Goal: Task Accomplishment & Management: Use online tool/utility

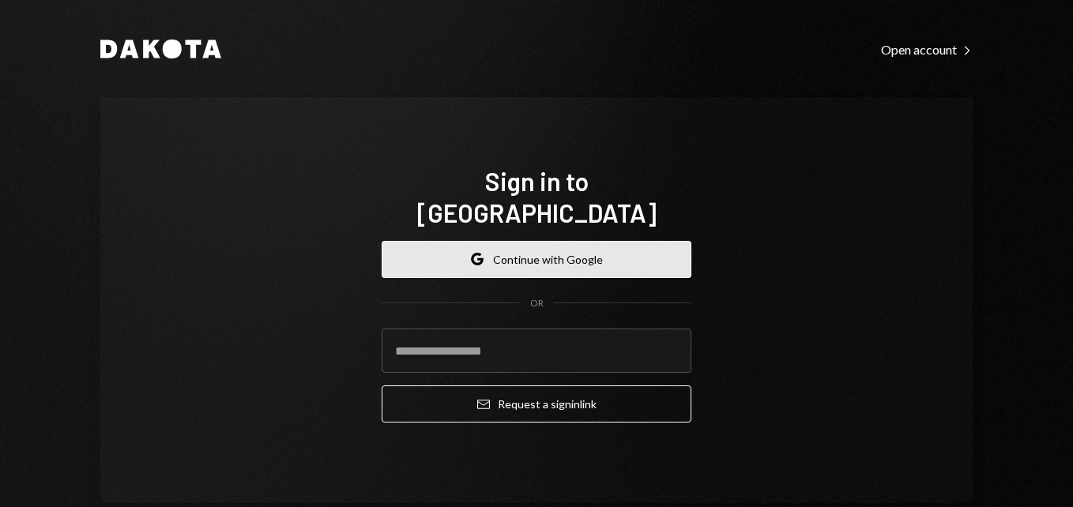
click at [577, 250] on button "Google Continue with Google" at bounding box center [537, 259] width 310 height 37
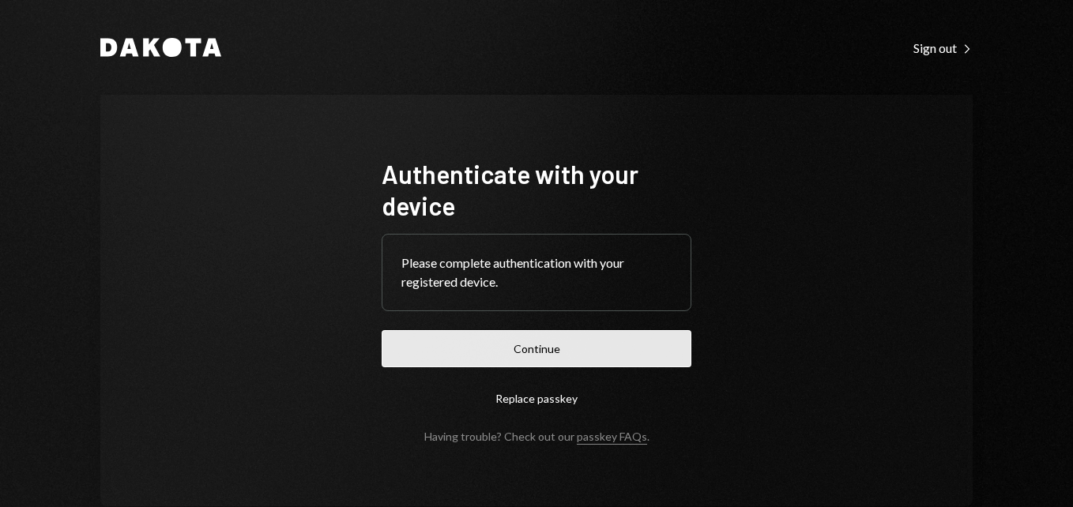
click at [540, 347] on button "Continue" at bounding box center [537, 348] width 310 height 37
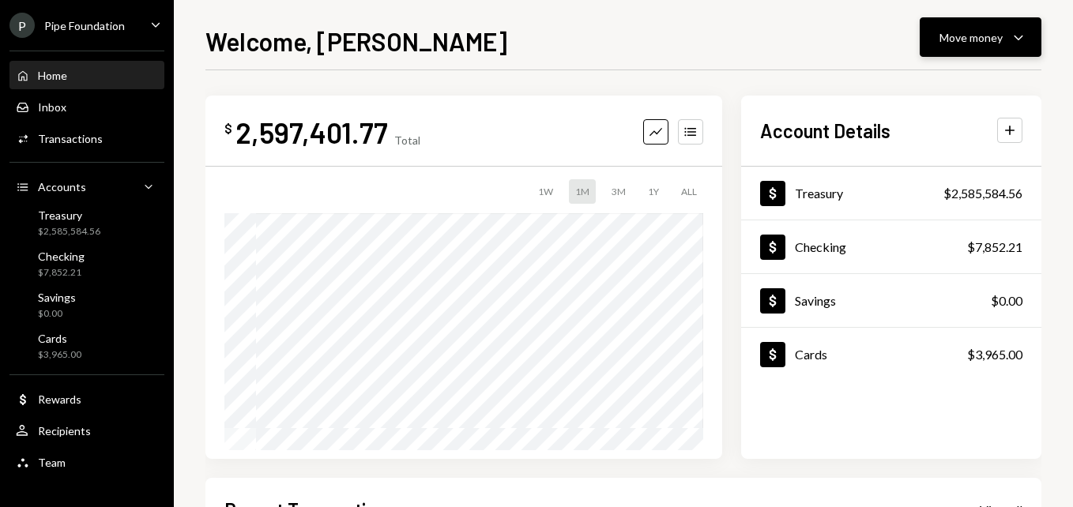
click at [962, 43] on div "Move money" at bounding box center [970, 37] width 63 height 17
click at [511, 59] on div "Welcome, [PERSON_NAME] Move money Caret Down $ 2,597,401.77 Total Graph Account…" at bounding box center [623, 264] width 836 height 485
click at [98, 234] on div "$2,585,584.56" at bounding box center [69, 231] width 62 height 13
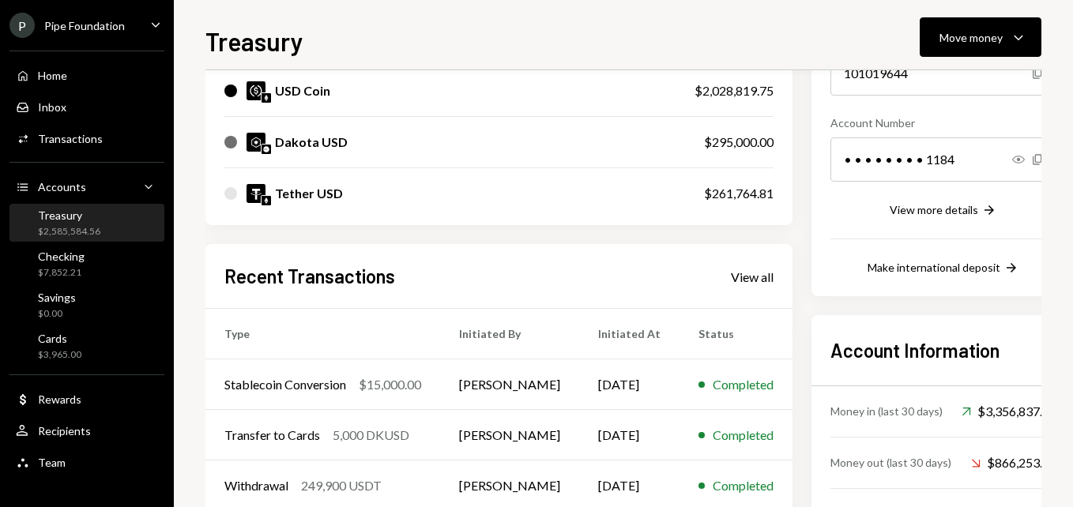
scroll to position [237, 0]
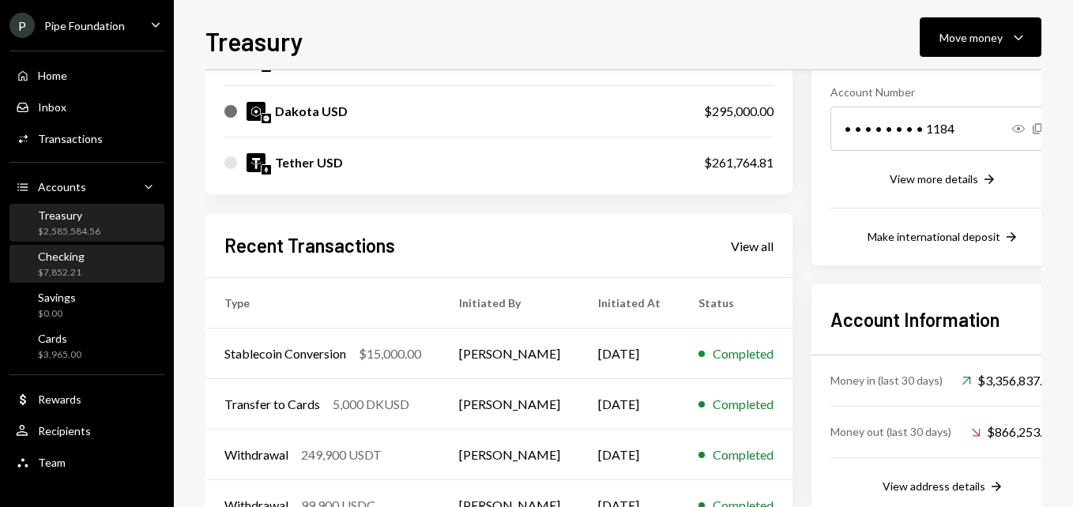
click at [73, 268] on div "$7,852.21" at bounding box center [61, 272] width 47 height 13
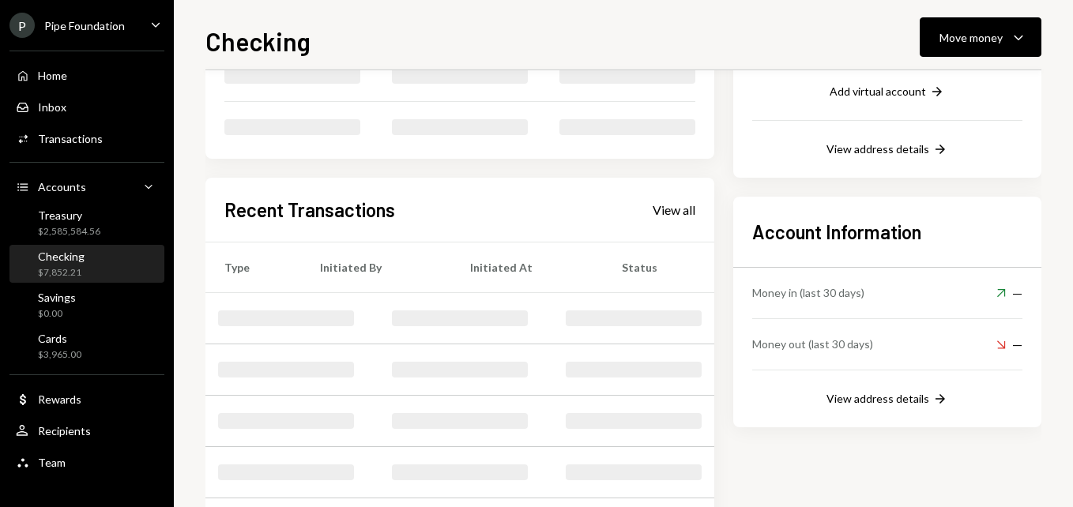
scroll to position [237, 0]
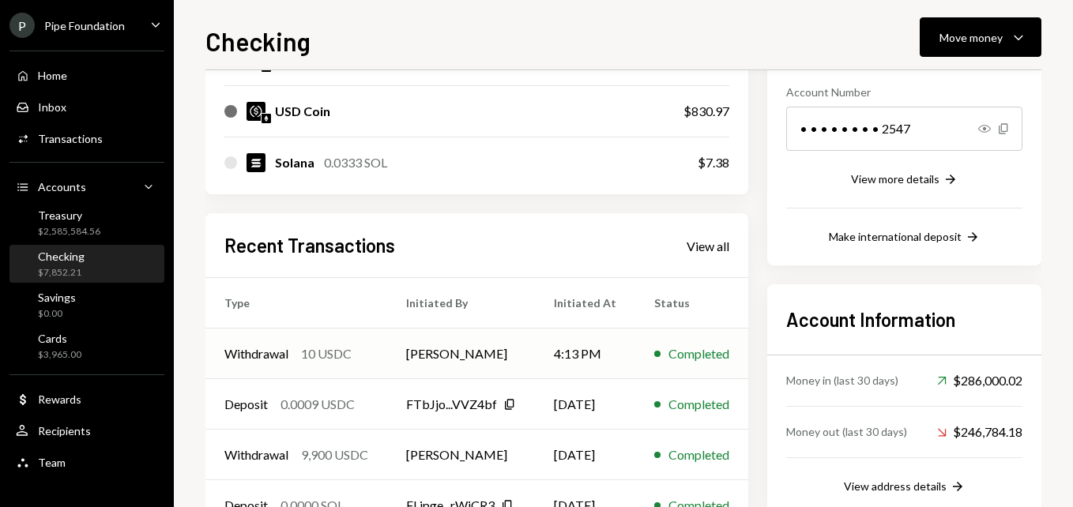
click at [494, 355] on td "[PERSON_NAME]" at bounding box center [461, 354] width 148 height 51
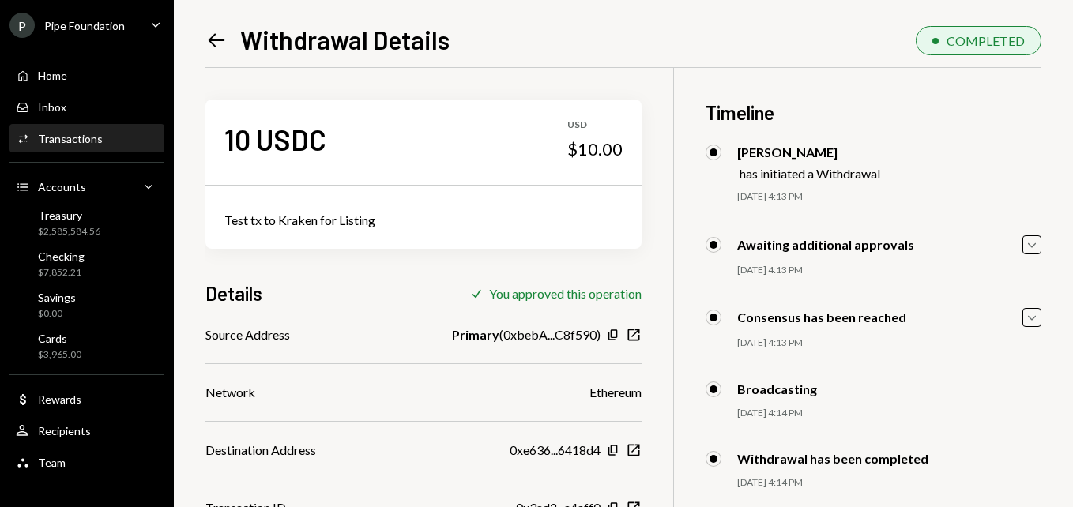
scroll to position [68, 0]
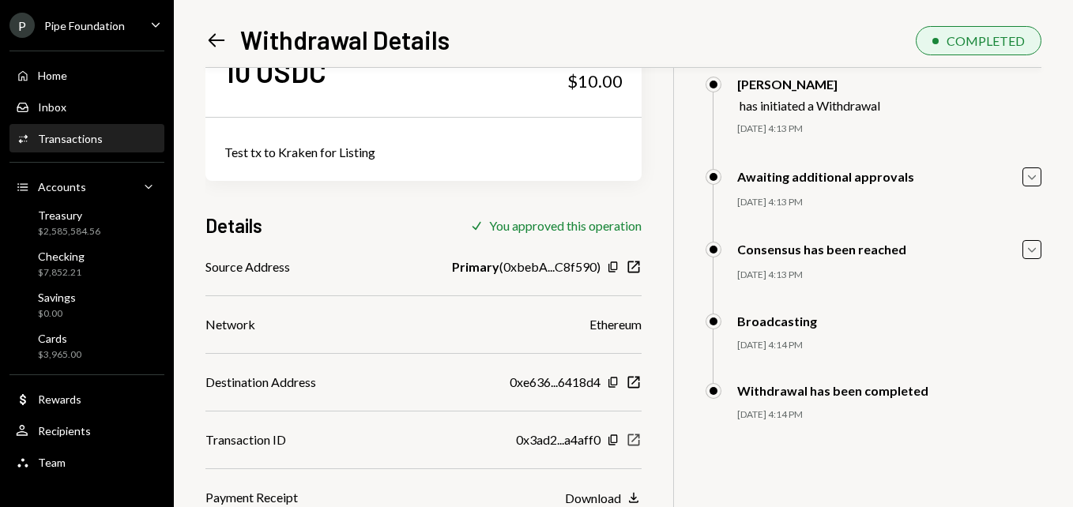
click at [626, 438] on icon "New Window" at bounding box center [634, 440] width 16 height 16
click at [204, 39] on div "Left Arrow Withdrawal Details COMPLETED 10 USDC USD $10.00 Test tx to Kraken fo…" at bounding box center [623, 253] width 899 height 507
click at [216, 38] on icon "Left Arrow" at bounding box center [216, 40] width 22 height 22
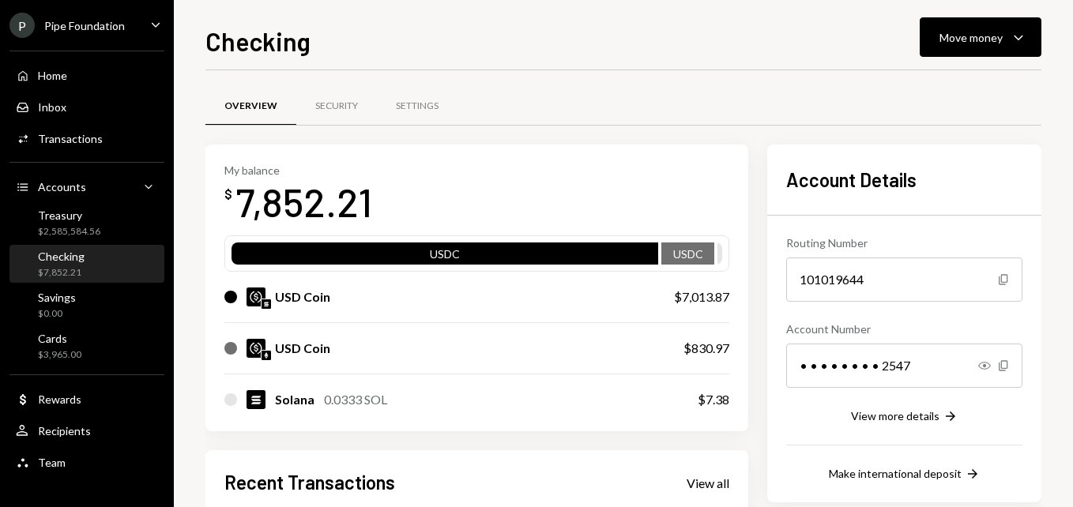
click at [946, 59] on div "Checking Move money Caret Down Overview Security Settings My balance $ 7,852.21…" at bounding box center [623, 264] width 836 height 485
click at [950, 47] on button "Move money Caret Down" at bounding box center [981, 36] width 122 height 39
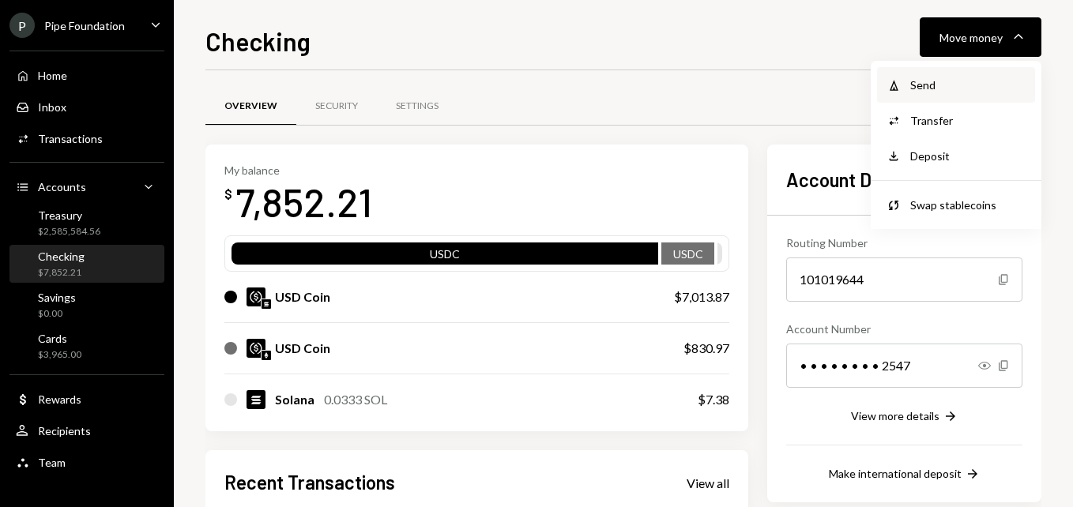
click at [940, 81] on div "Send" at bounding box center [967, 85] width 115 height 17
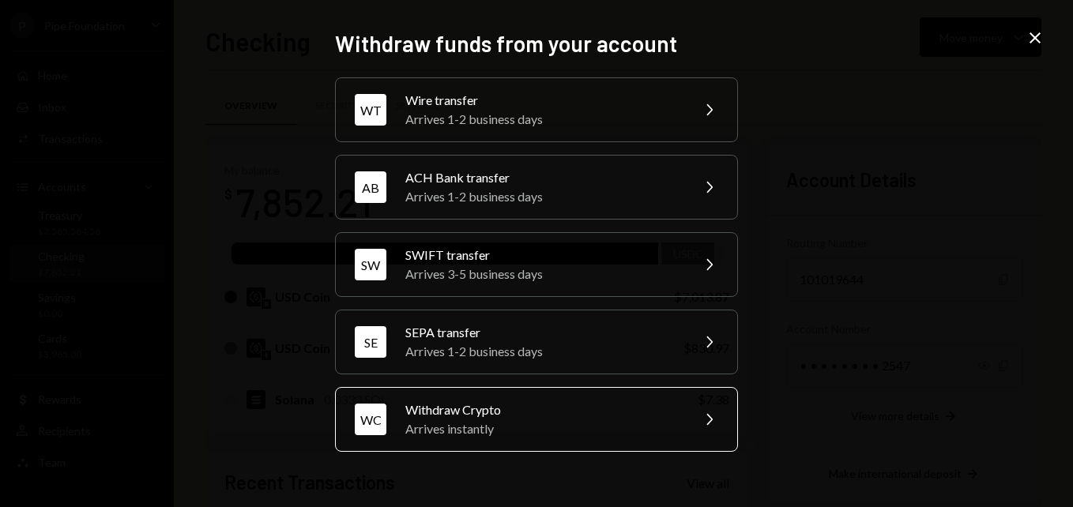
click at [506, 419] on div "Arrives instantly" at bounding box center [542, 428] width 275 height 19
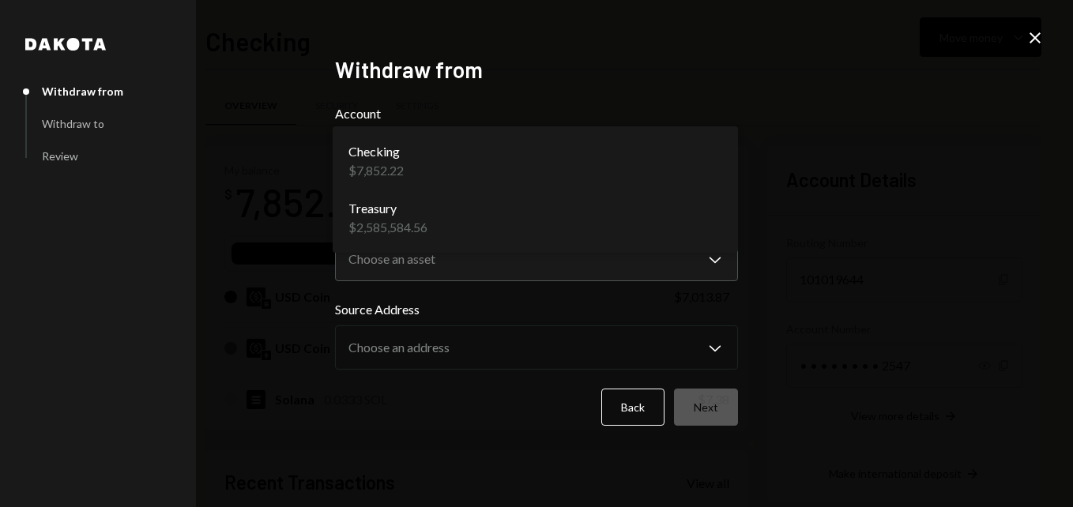
click at [431, 166] on body "P Pipe Foundation Caret Down Home Home Inbox Inbox Activities Transactions Acco…" at bounding box center [536, 253] width 1073 height 507
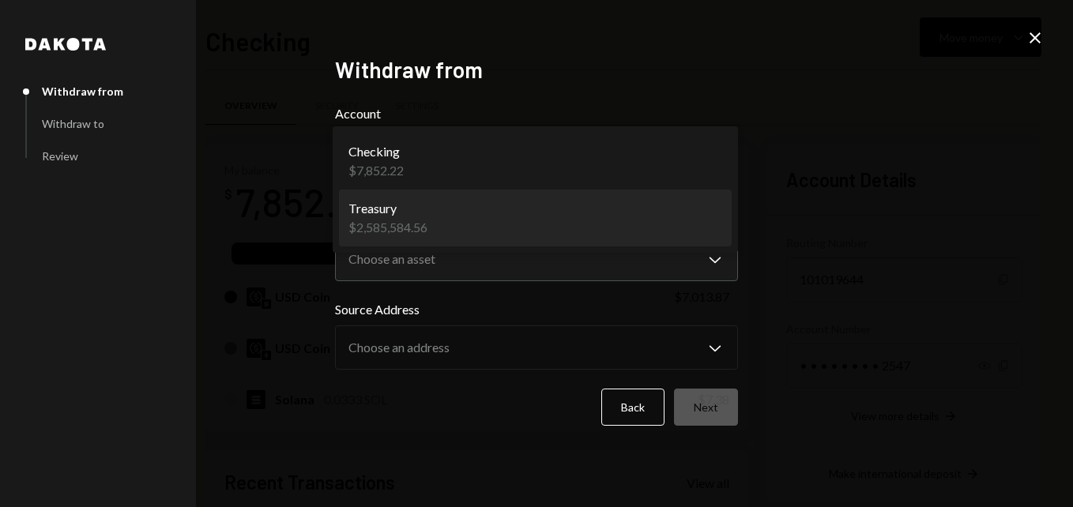
select select "**********"
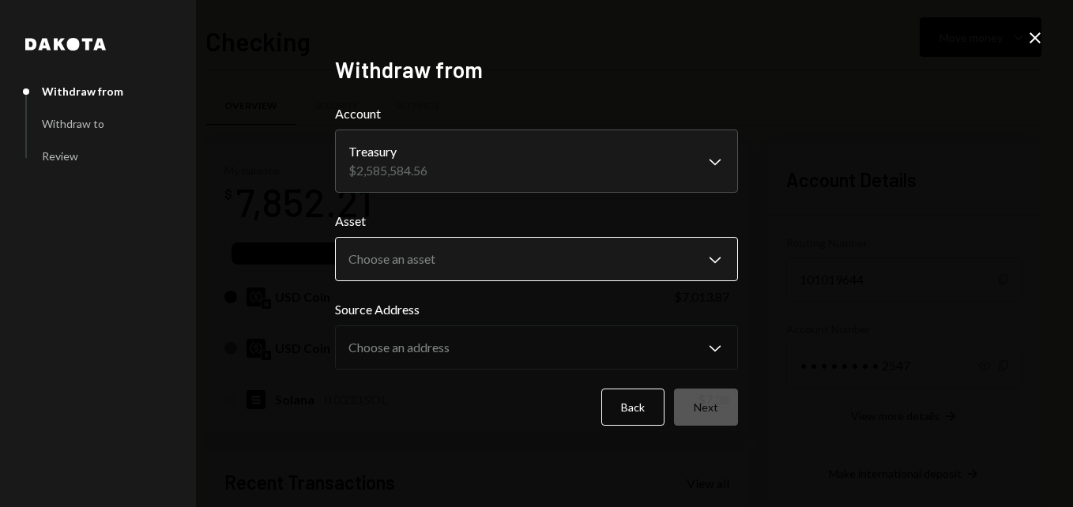
click at [424, 245] on body "P Pipe Foundation Caret Down Home Home Inbox Inbox Activities Transactions Acco…" at bounding box center [536, 253] width 1073 height 507
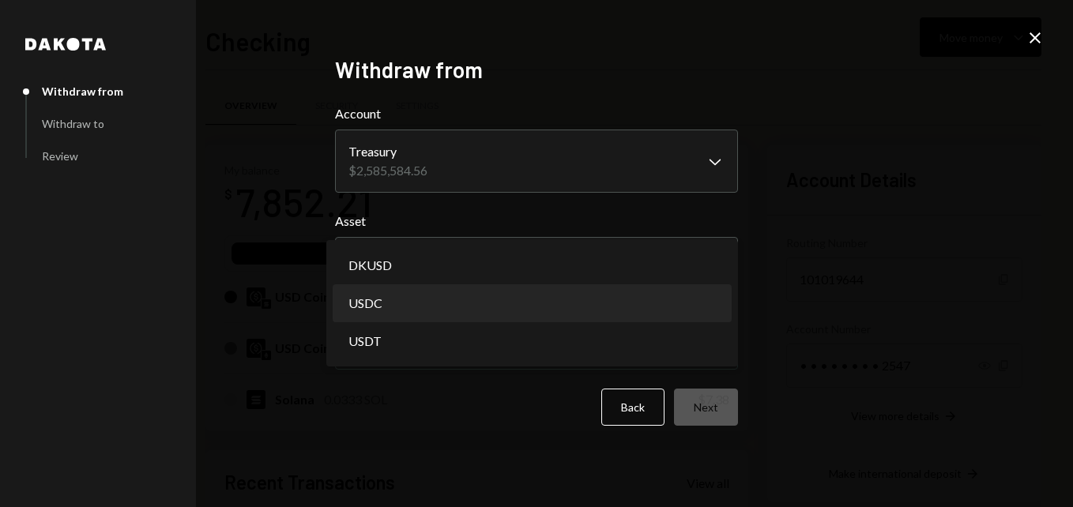
select select "****"
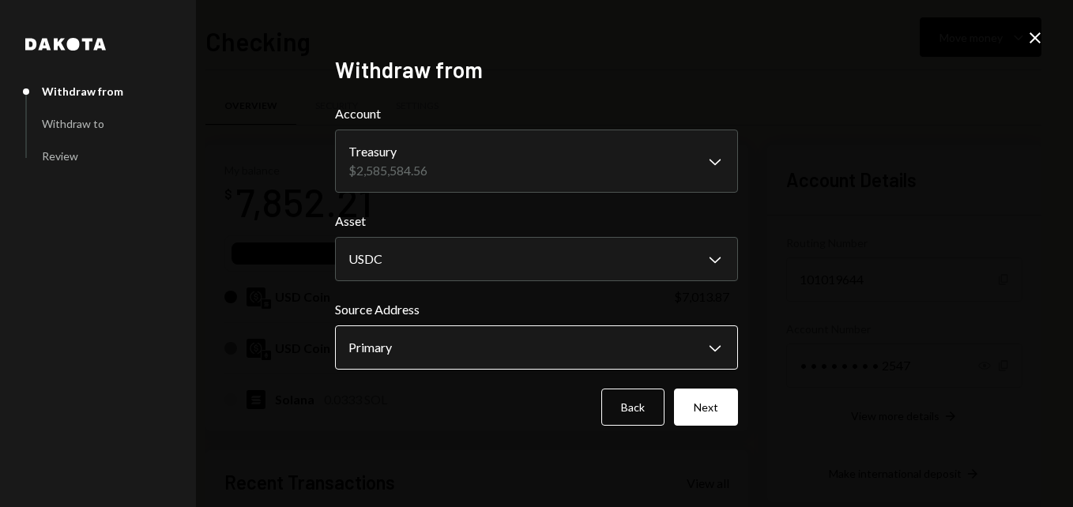
click at [450, 348] on body "P Pipe Foundation Caret Down Home Home Inbox Inbox Activities Transactions Acco…" at bounding box center [536, 253] width 1073 height 507
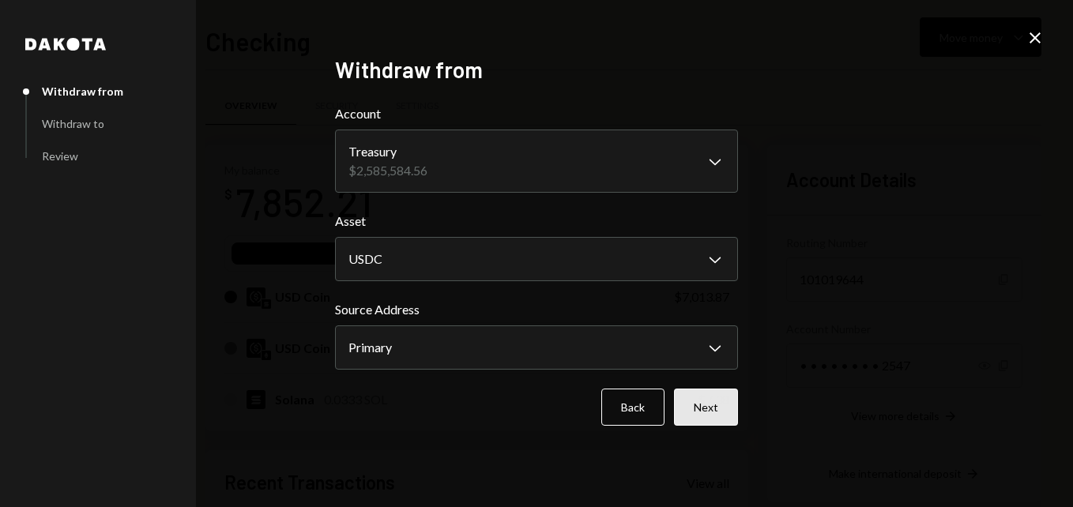
click at [698, 406] on button "Next" at bounding box center [706, 407] width 64 height 37
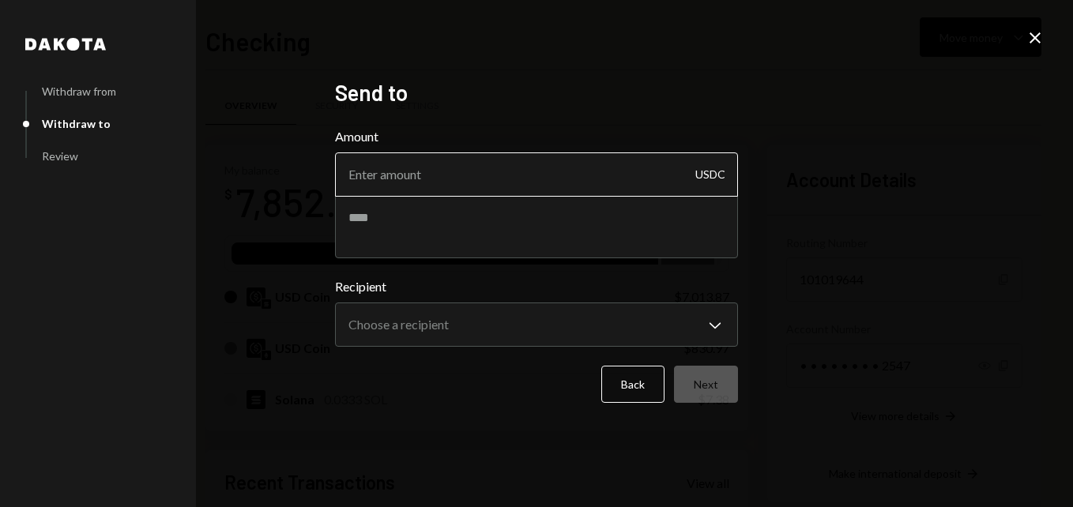
click at [442, 182] on input "Amount" at bounding box center [536, 174] width 403 height 44
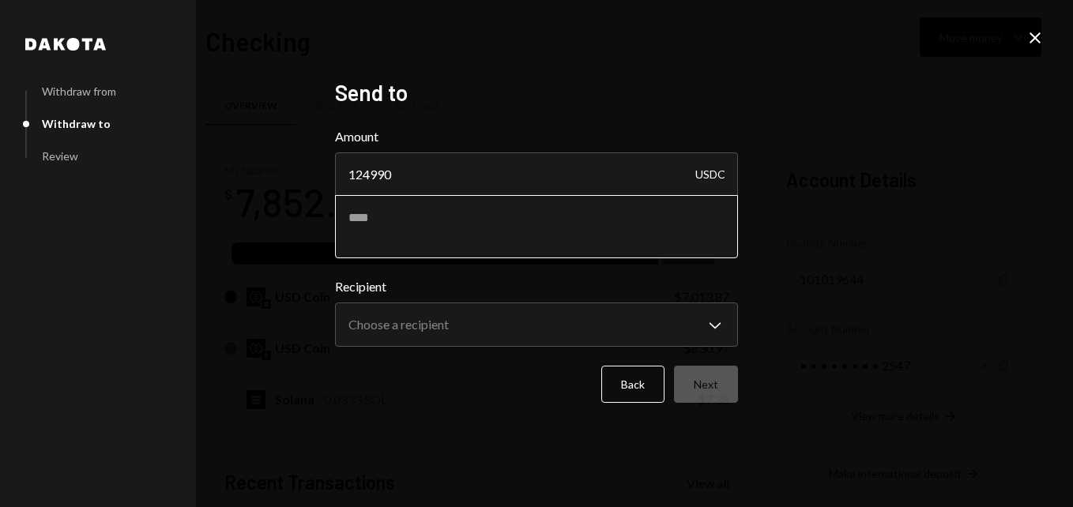
type input "124990"
click at [436, 239] on textarea at bounding box center [536, 226] width 403 height 63
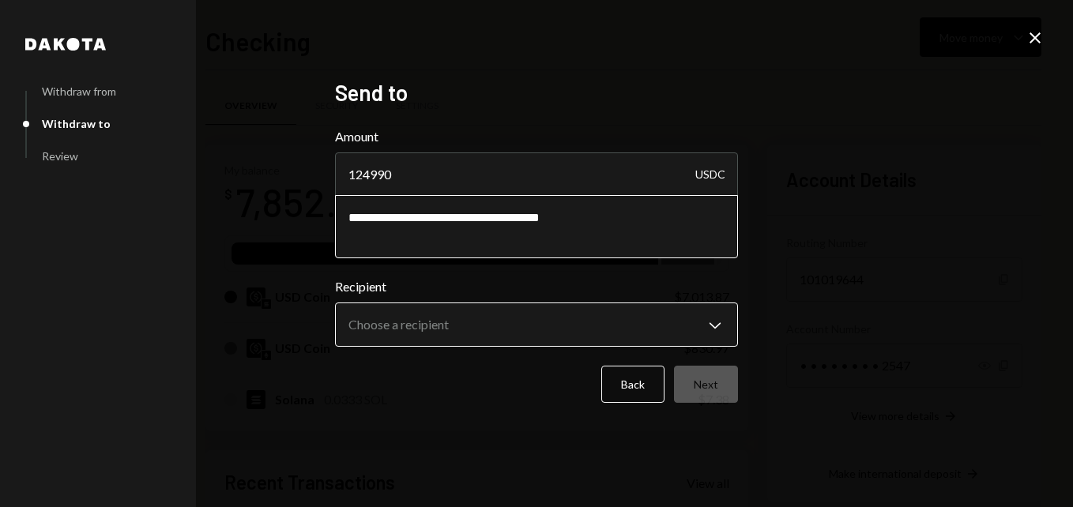
type textarea "**********"
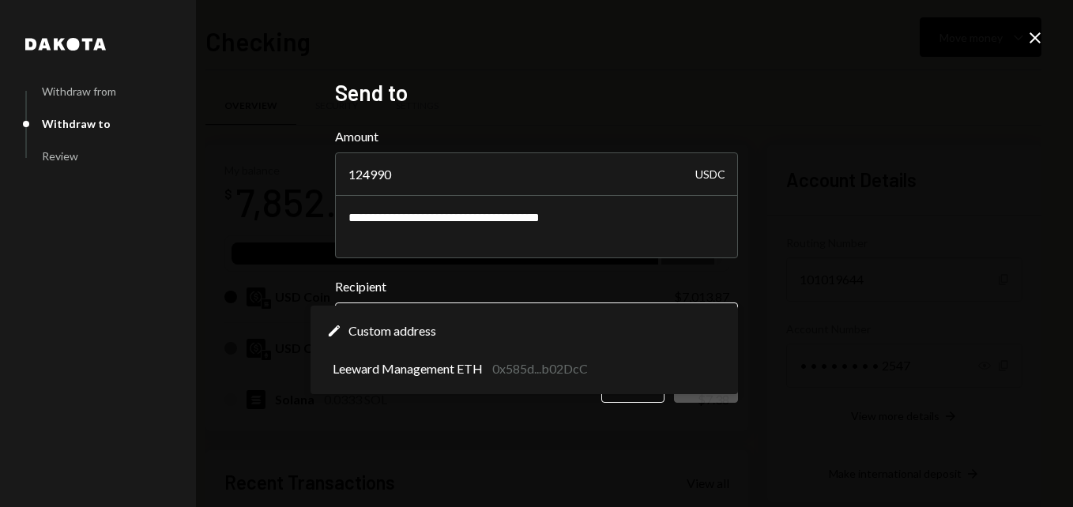
click at [506, 314] on body "P Pipe Foundation Caret Down Home Home Inbox Inbox Activities Transactions Acco…" at bounding box center [536, 253] width 1073 height 507
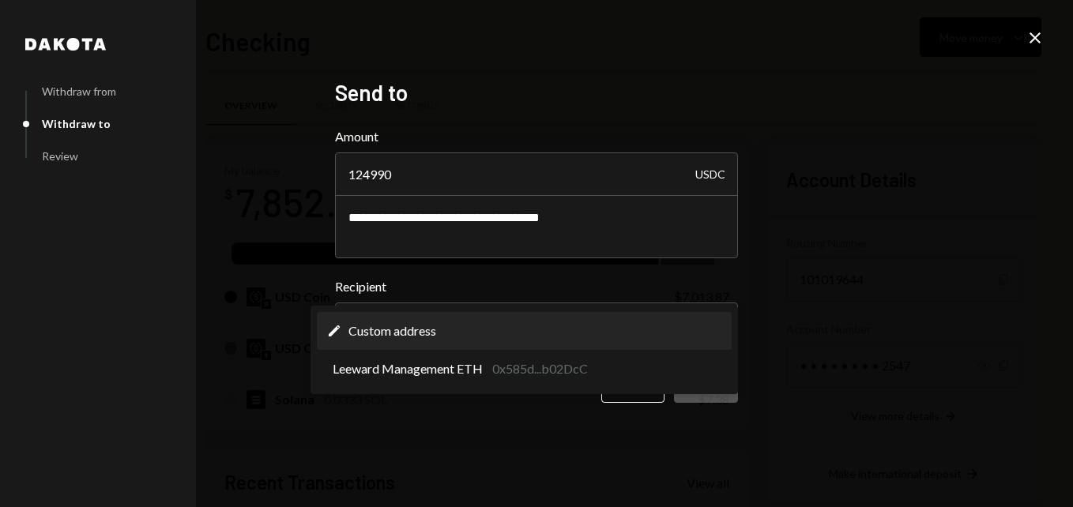
select select "**********"
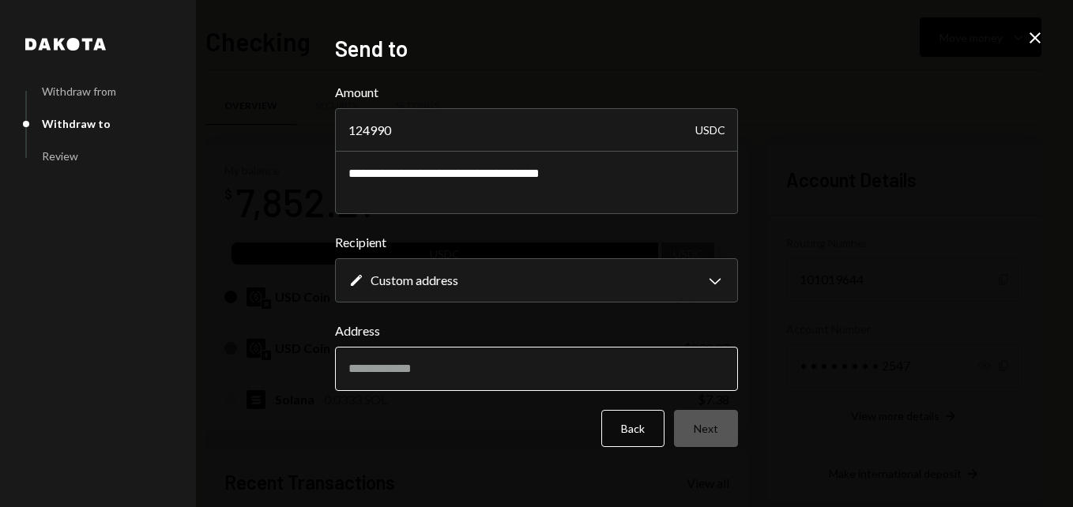
click at [500, 358] on input "Address" at bounding box center [536, 369] width 403 height 44
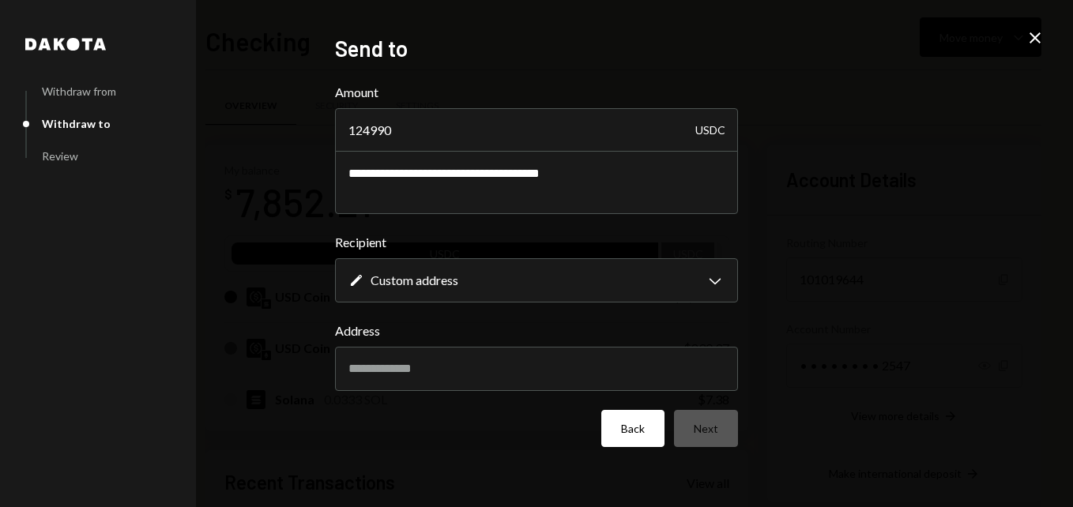
paste input "**********"
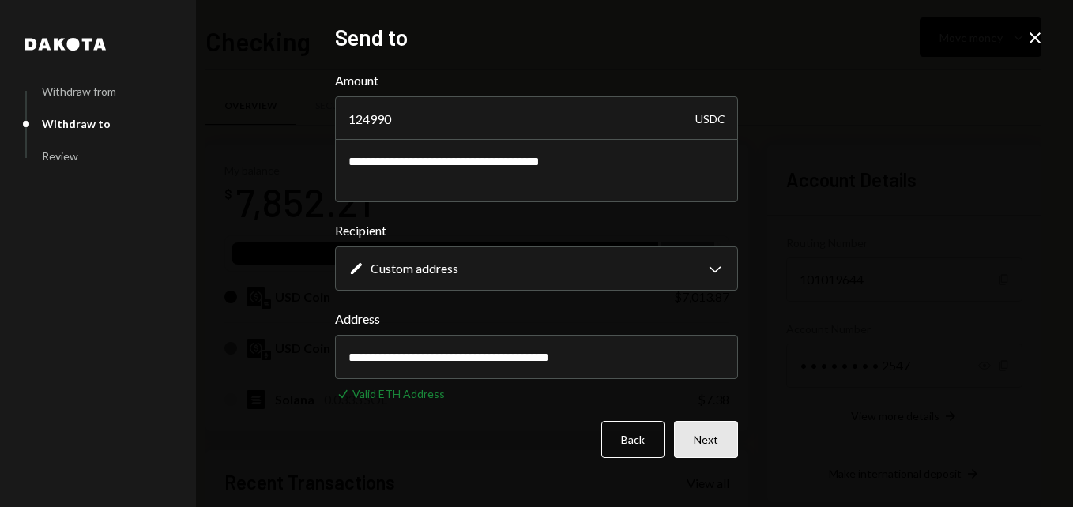
type input "**********"
click at [720, 436] on button "Next" at bounding box center [706, 439] width 64 height 37
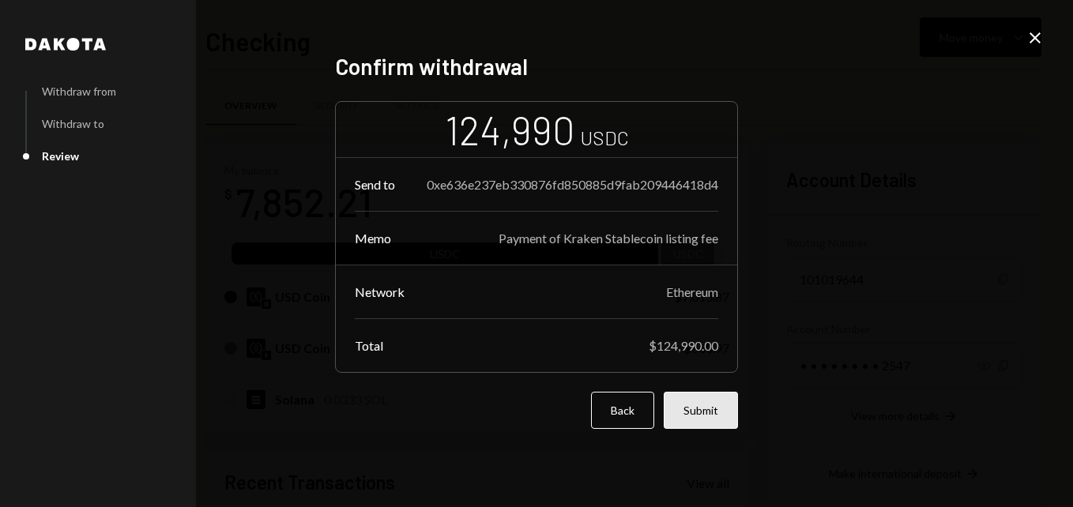
click at [717, 398] on button "Submit" at bounding box center [701, 410] width 74 height 37
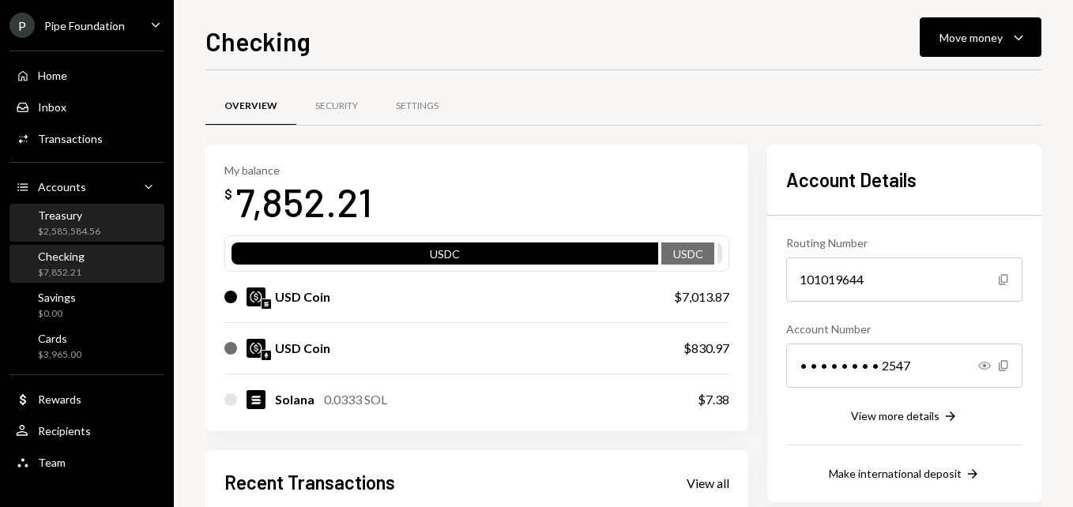
click at [82, 231] on div "$2,585,584.56" at bounding box center [69, 231] width 62 height 13
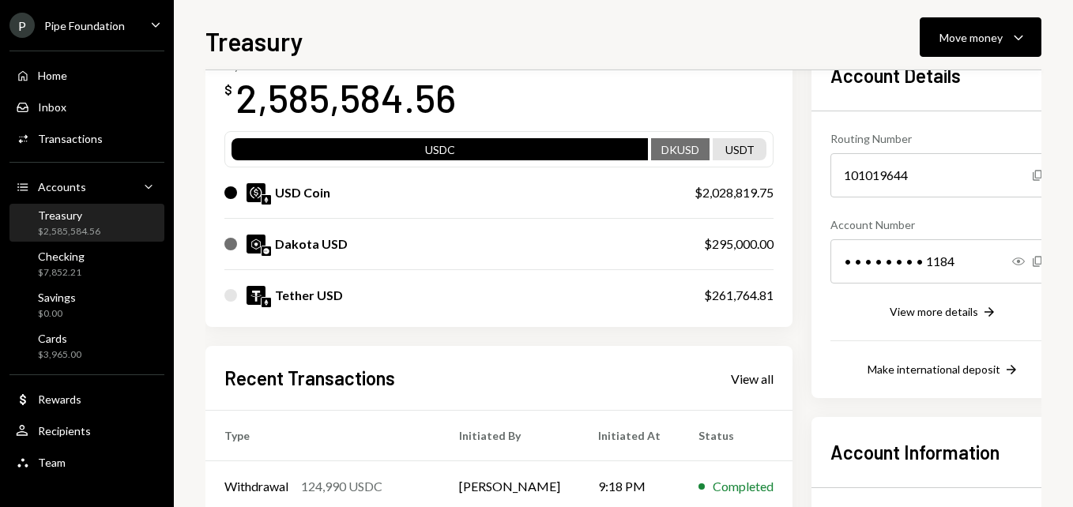
scroll to position [343, 0]
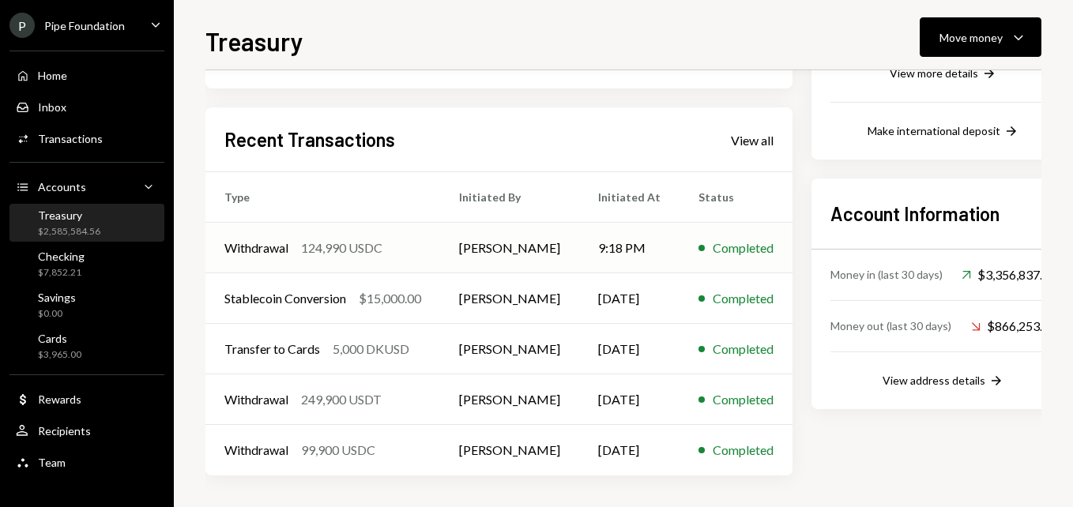
click at [417, 250] on div "Withdrawal 124,990 USDC" at bounding box center [322, 248] width 197 height 19
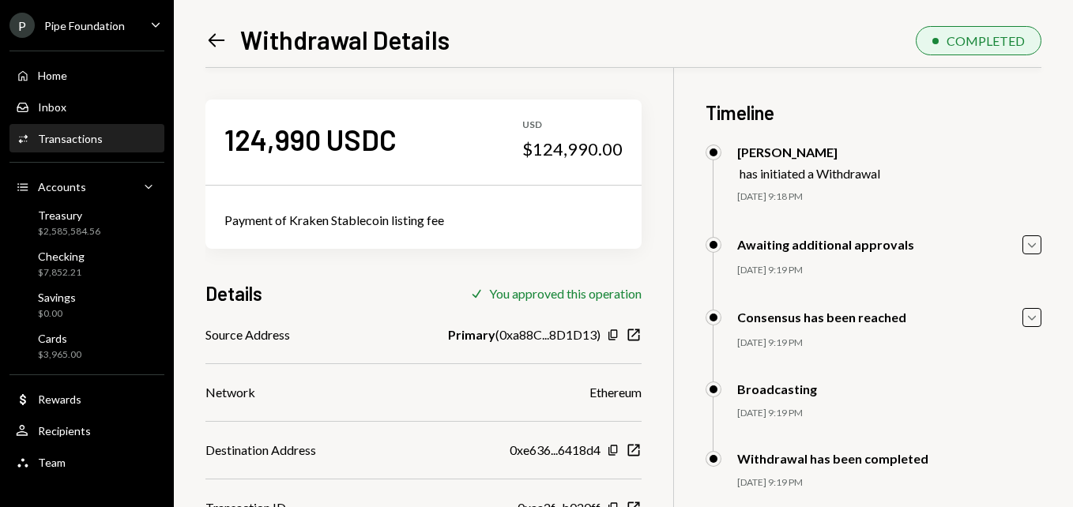
scroll to position [68, 0]
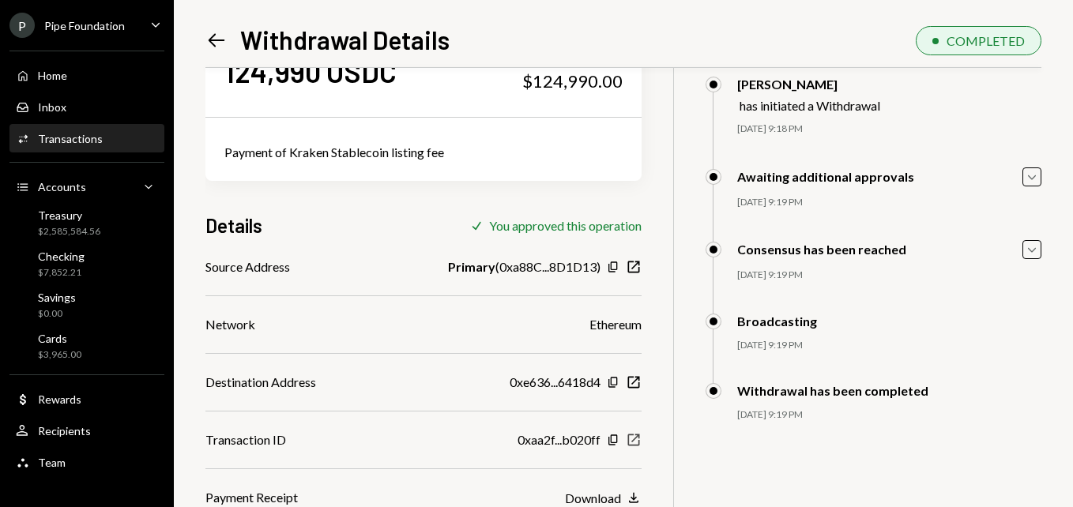
click at [637, 444] on icon "New Window" at bounding box center [634, 440] width 16 height 16
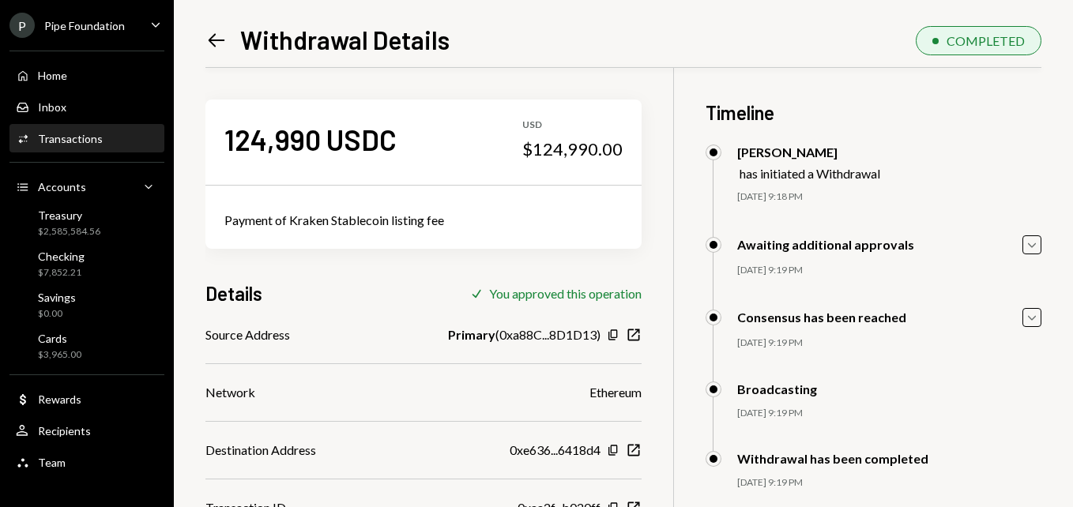
scroll to position [68, 0]
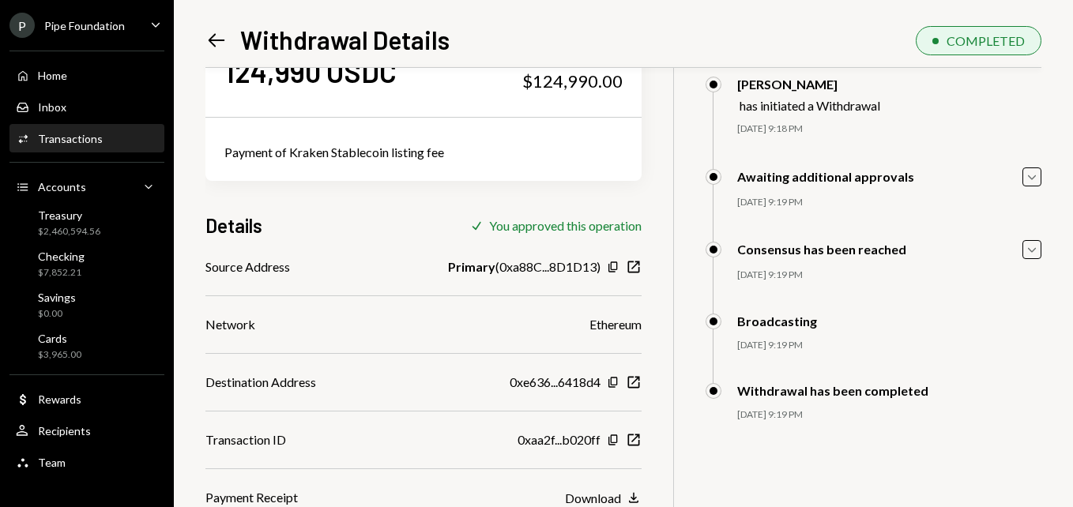
click at [204, 36] on div "Left Arrow Withdrawal Details COMPLETED 124,990 USDC USD $124,990.00 Payment of…" at bounding box center [623, 253] width 899 height 507
click at [211, 36] on icon "Left Arrow" at bounding box center [216, 40] width 22 height 22
